Goal: Task Accomplishment & Management: Manage account settings

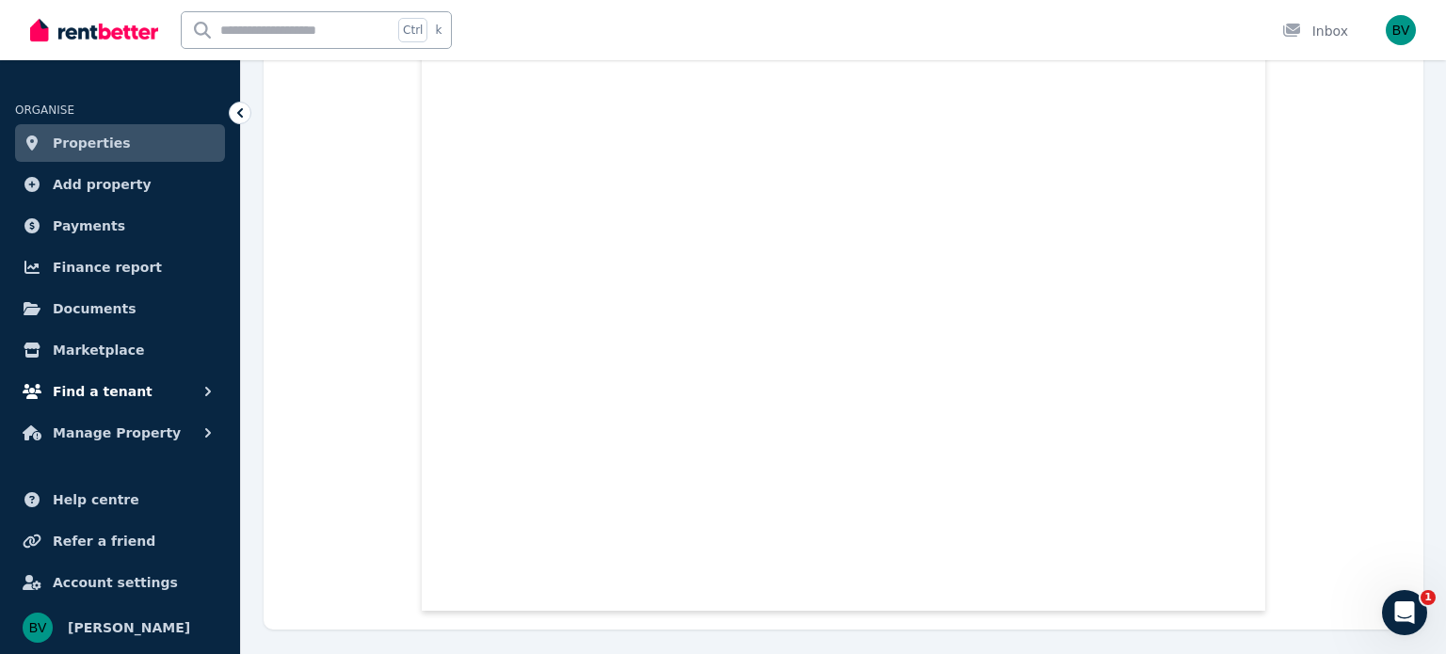
click at [141, 398] on button "Find a tenant" at bounding box center [120, 392] width 210 height 38
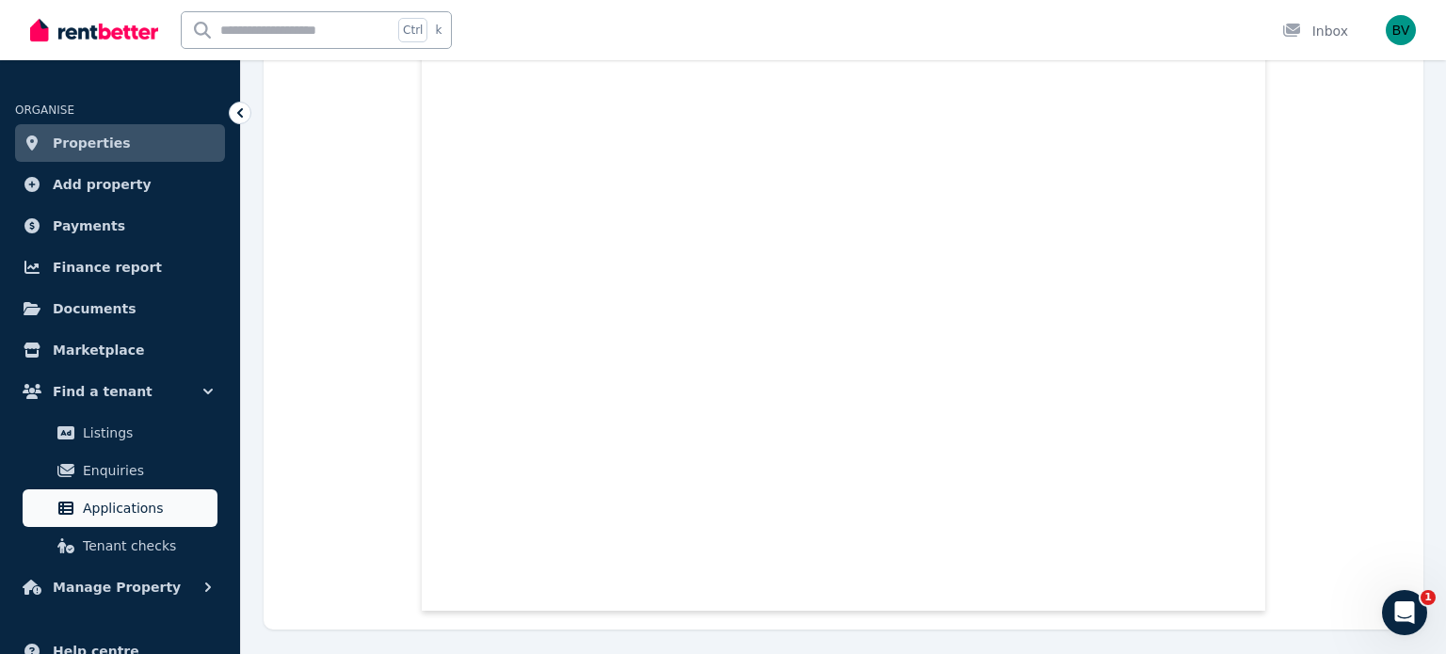
click at [136, 506] on span "Applications" at bounding box center [146, 508] width 127 height 23
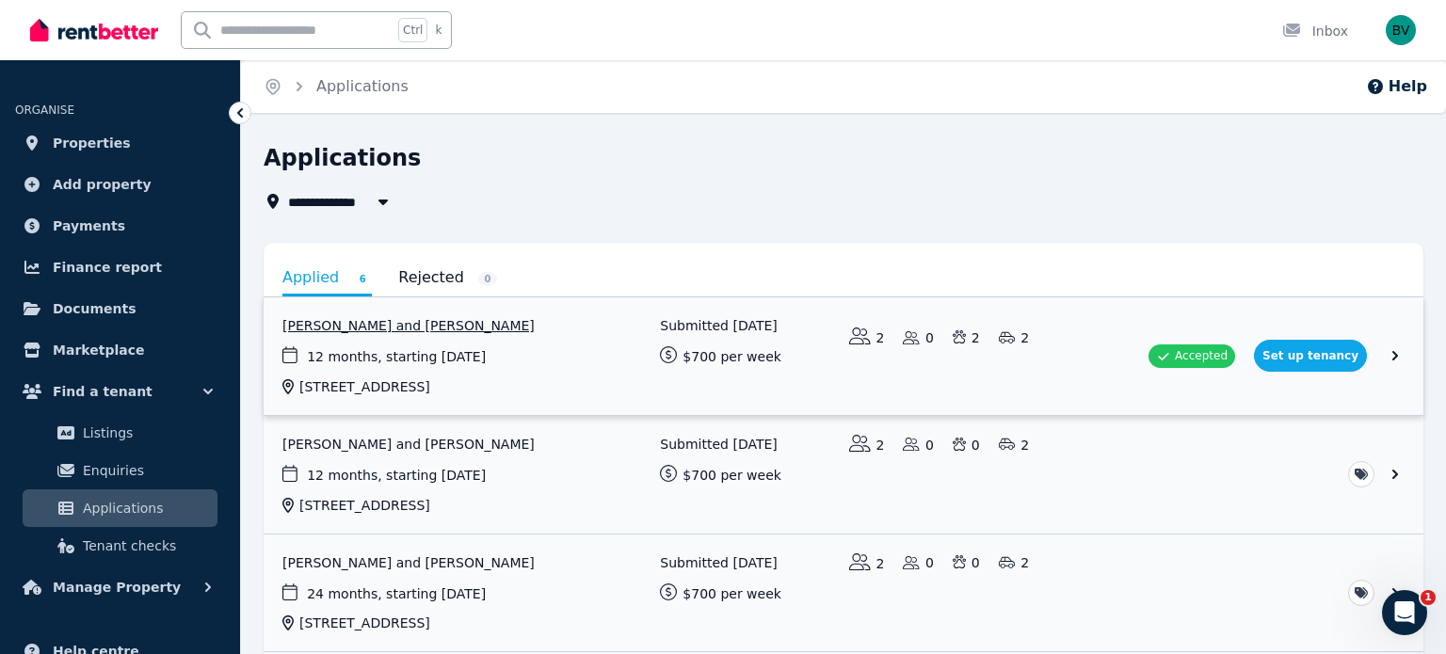
click at [1334, 355] on link "View application: Allana McCarthy and Hayden Bannerman" at bounding box center [844, 356] width 1160 height 118
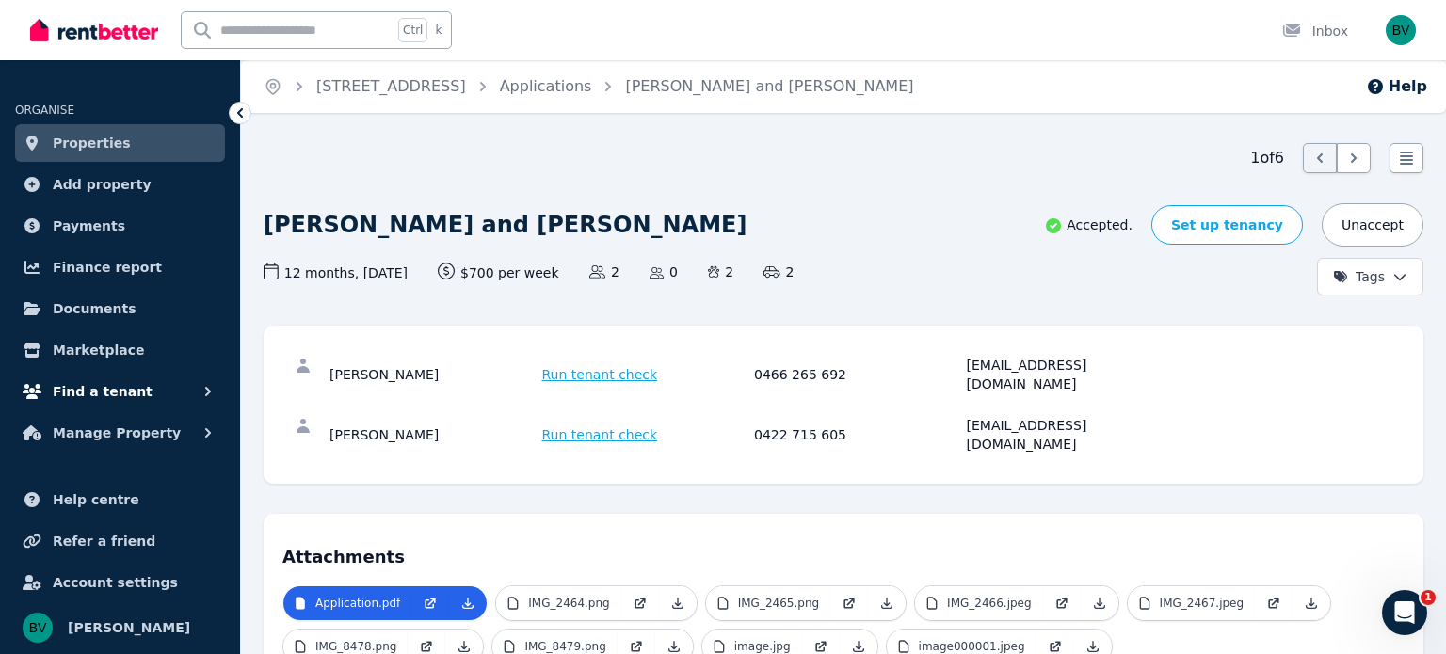
click at [197, 401] on button "Find a tenant" at bounding box center [120, 392] width 210 height 38
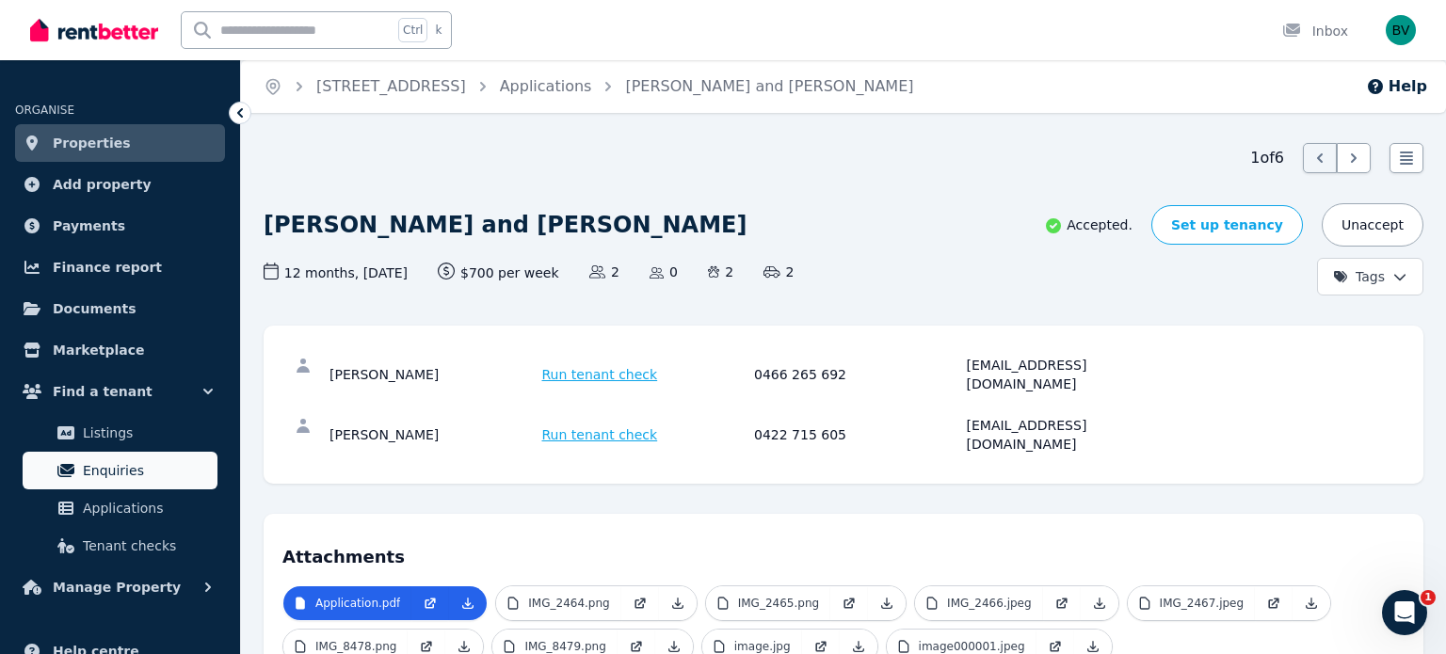
click at [149, 464] on span "Enquiries" at bounding box center [146, 470] width 127 height 23
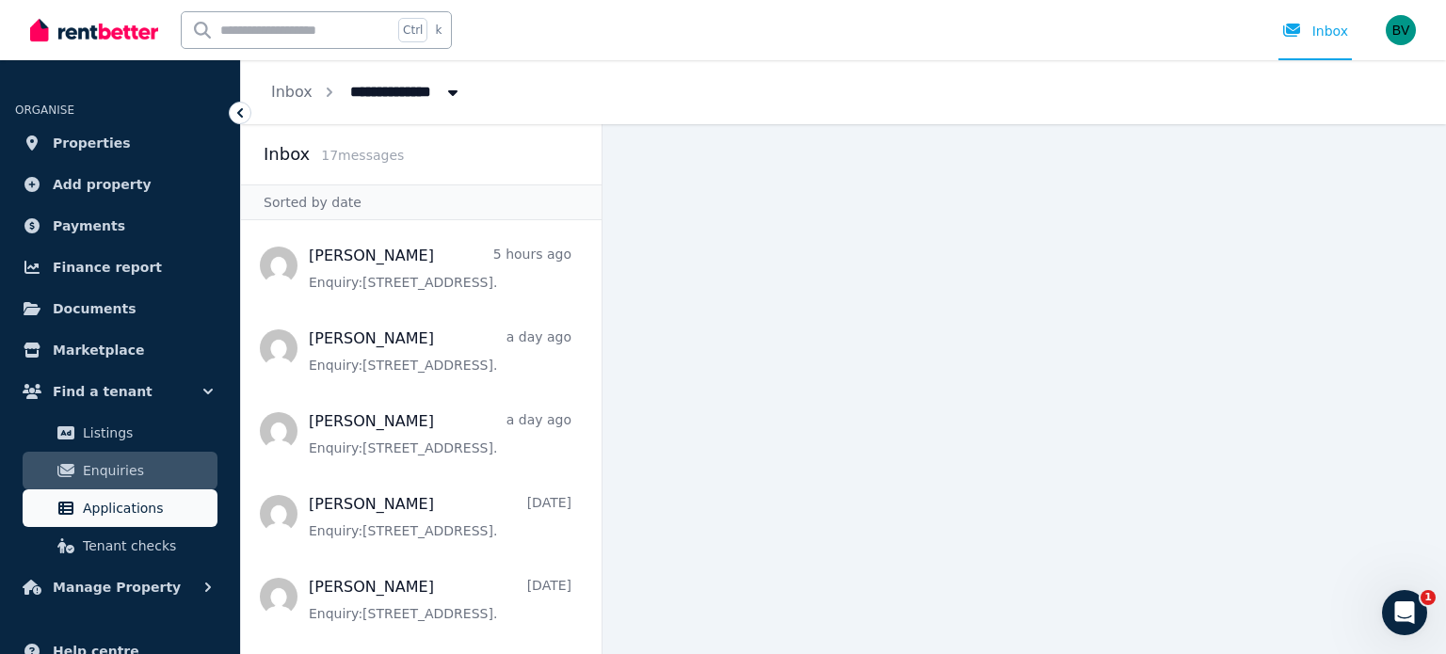
click at [149, 522] on link "Applications" at bounding box center [120, 508] width 195 height 38
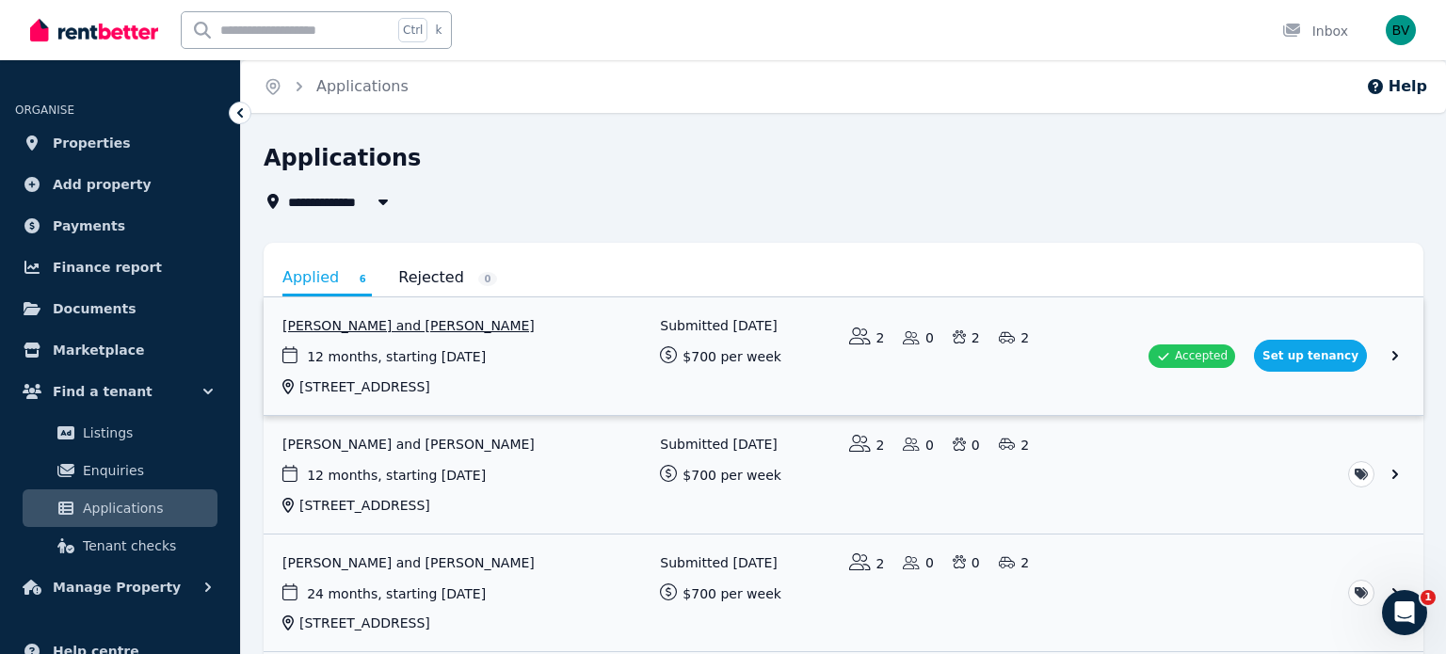
click at [1407, 352] on link "View application: Allana McCarthy and Hayden Bannerman" at bounding box center [844, 356] width 1160 height 118
